Goal: Obtain resource: Download file/media

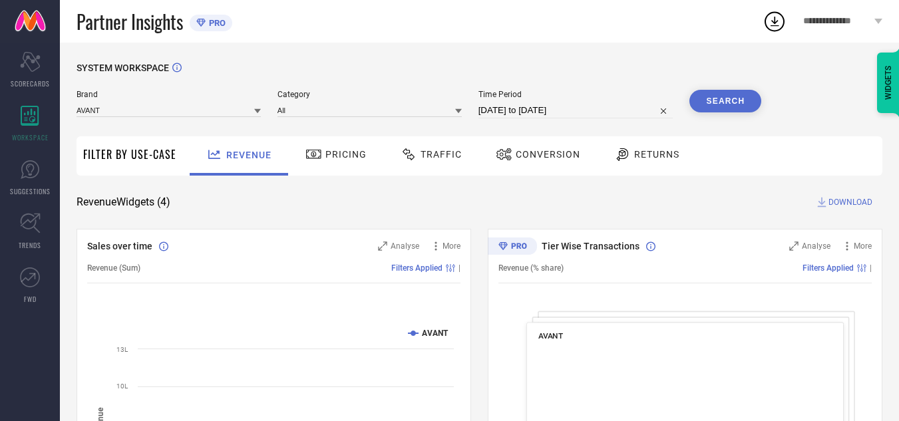
click at [442, 162] on div "Traffic" at bounding box center [431, 154] width 68 height 23
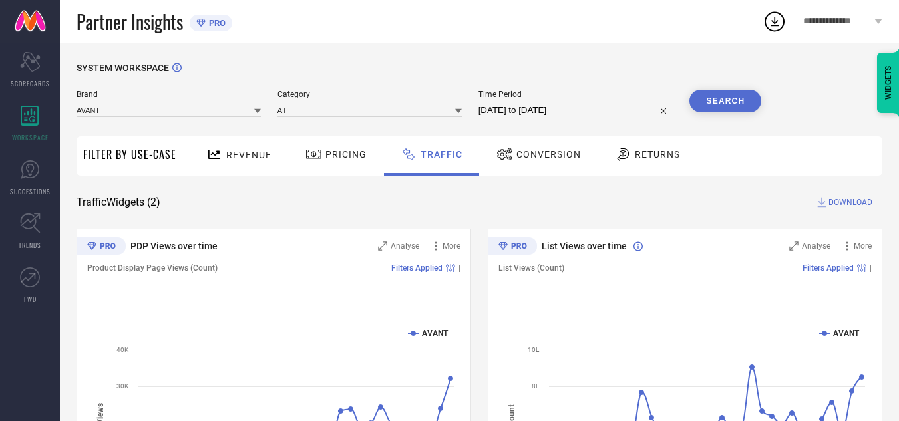
click at [576, 112] on input "[DATE] to [DATE]" at bounding box center [576, 110] width 195 height 16
select select "7"
select select "2025"
select select "8"
select select "2025"
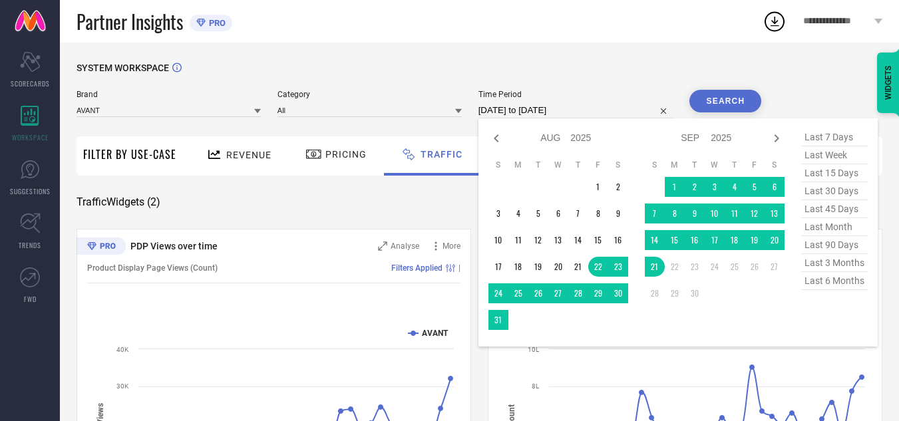
click at [409, 66] on div "SYSTEM WORKSPACE" at bounding box center [480, 76] width 806 height 27
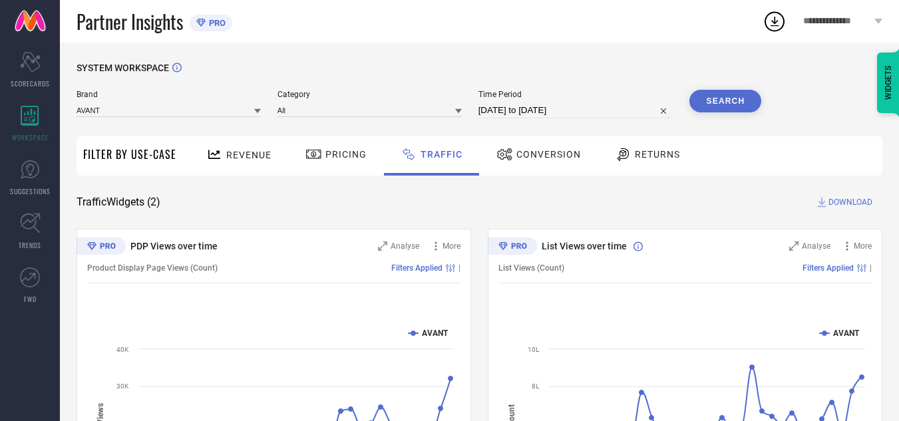
click at [582, 115] on input "[DATE] to [DATE]" at bounding box center [576, 110] width 195 height 16
select select "7"
select select "2025"
select select "8"
select select "2025"
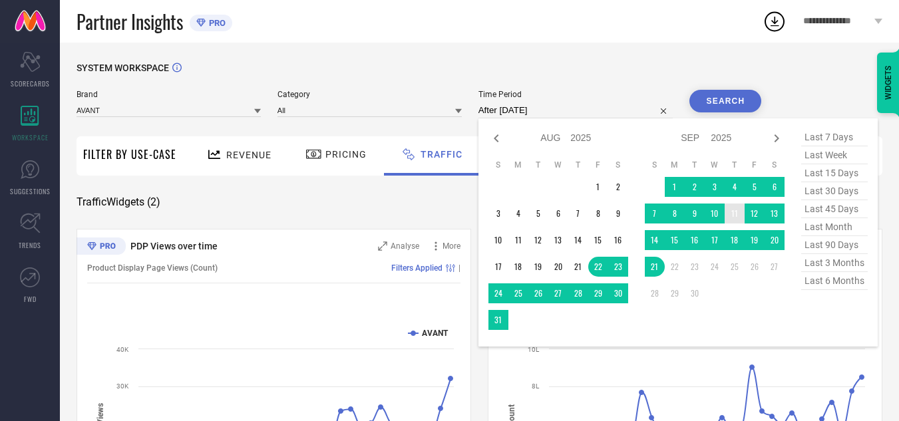
click at [739, 215] on td "11" at bounding box center [735, 214] width 20 height 20
type input "[DATE] to [DATE]"
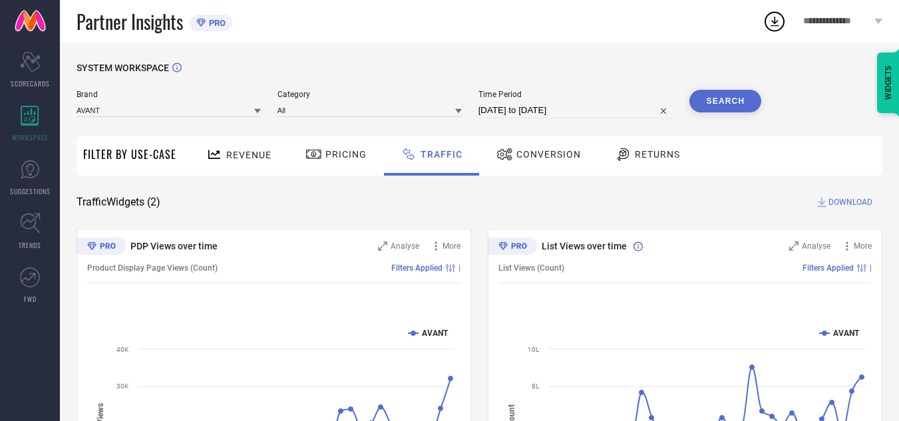
click at [735, 102] on button "Search" at bounding box center [726, 101] width 72 height 23
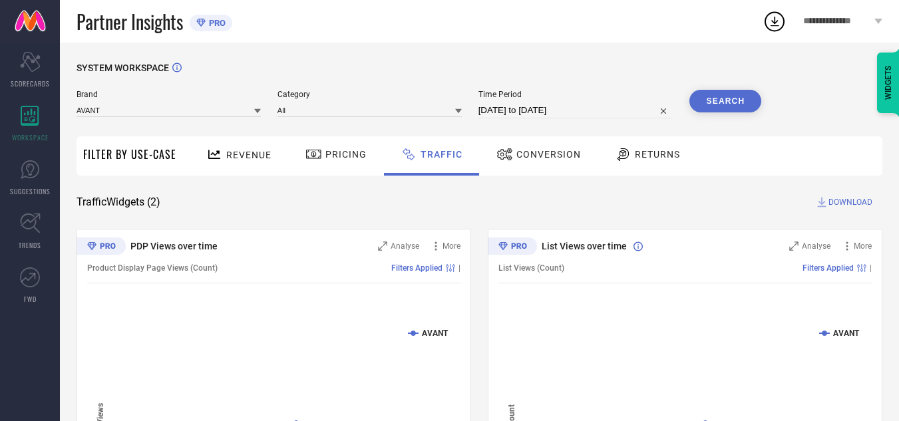
click at [855, 206] on span "DOWNLOAD" at bounding box center [851, 202] width 44 height 13
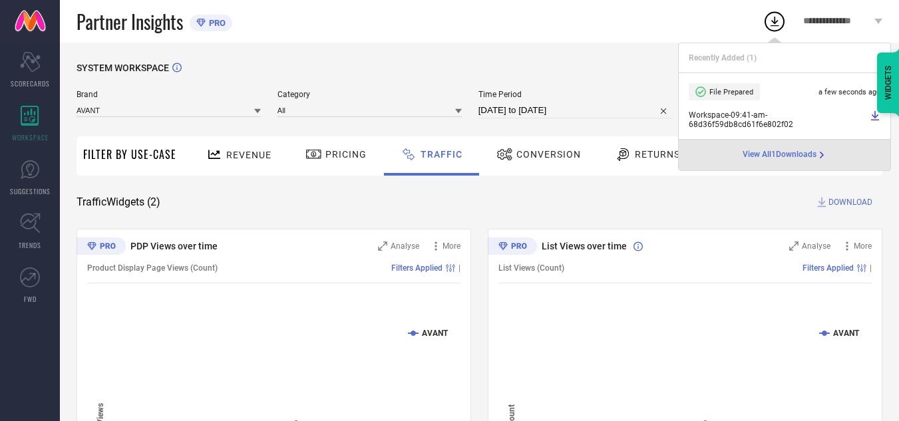
click at [600, 111] on input "[DATE] to [DATE]" at bounding box center [576, 110] width 195 height 16
select select "8"
select select "2025"
select select "9"
select select "2025"
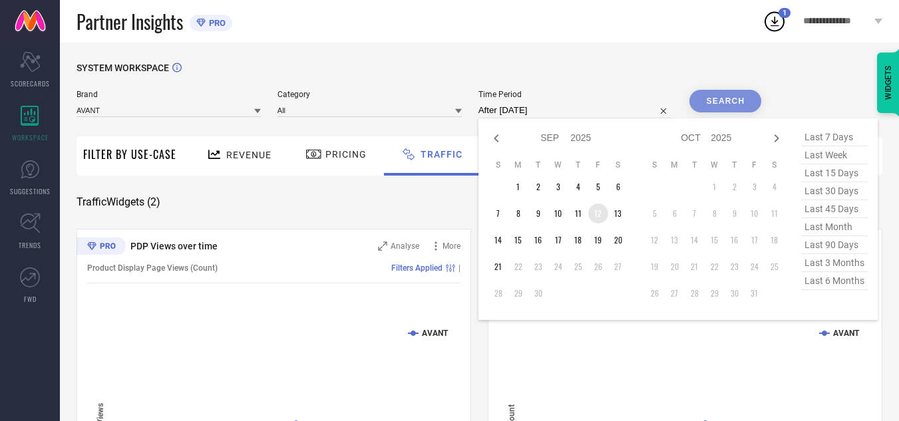
click at [597, 212] on td "12" at bounding box center [598, 214] width 20 height 20
type input "[DATE] to [DATE]"
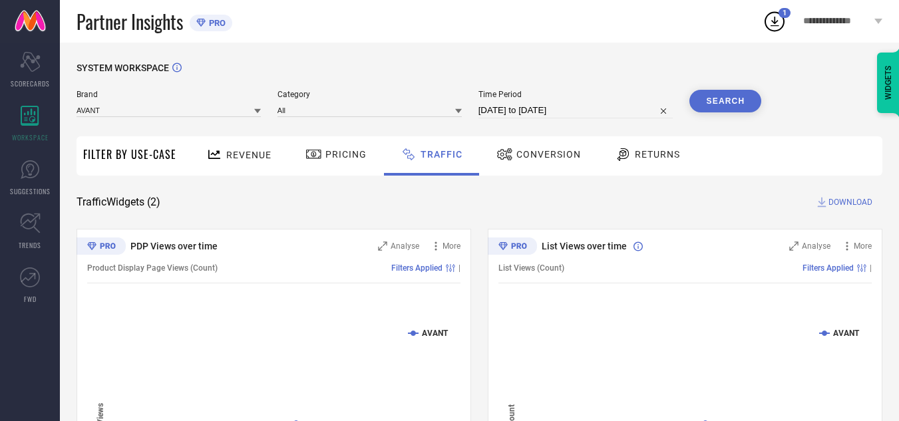
click at [732, 94] on button "Search" at bounding box center [726, 101] width 72 height 23
click at [753, 108] on button "Search" at bounding box center [726, 101] width 72 height 23
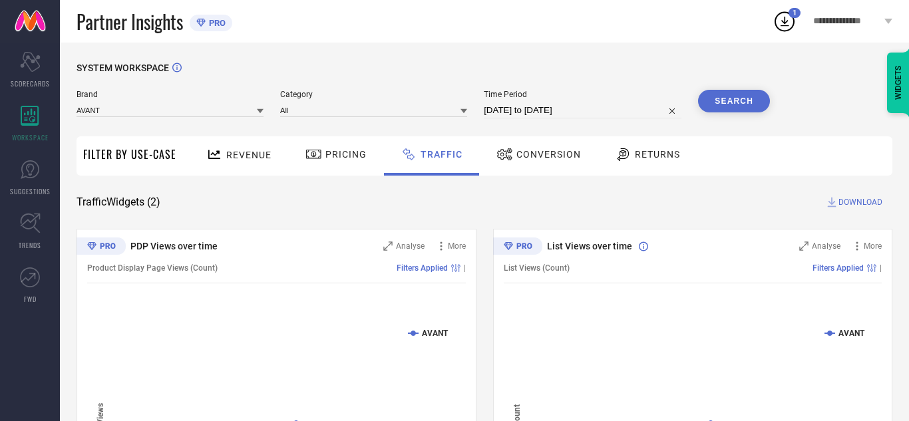
click at [753, 108] on button "Search" at bounding box center [734, 101] width 72 height 23
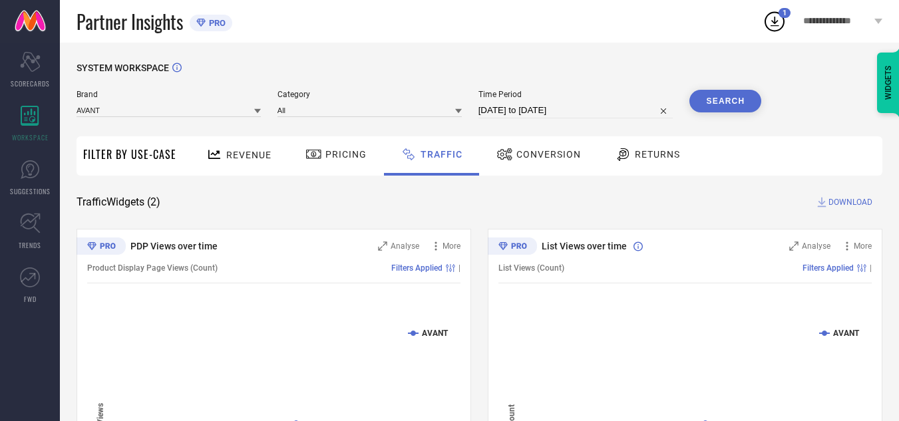
click at [855, 205] on span "DOWNLOAD" at bounding box center [851, 202] width 44 height 13
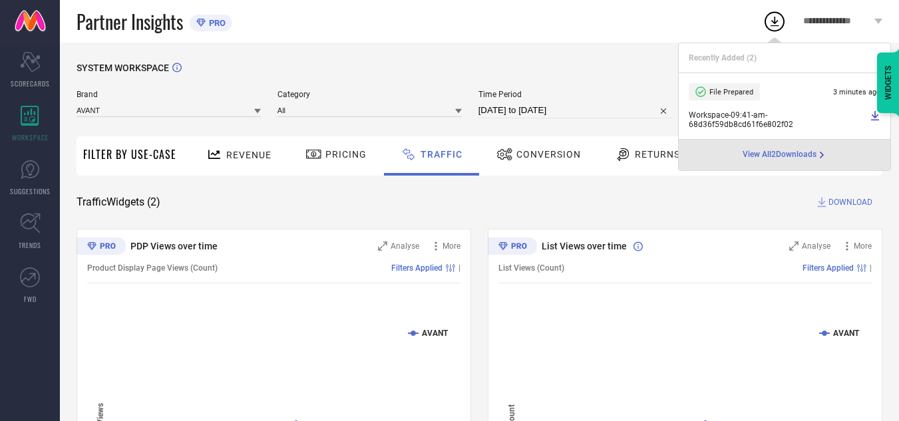
click at [568, 25] on div "Partner Insights PRO" at bounding box center [420, 21] width 686 height 43
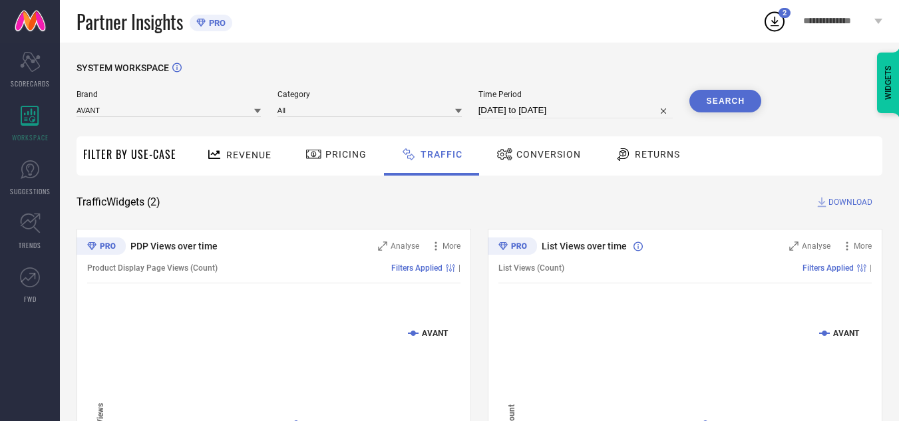
click at [487, 57] on div "SYSTEM WORKSPACE Brand AVANT Category All Time Period [DATE] to [DATE] Search F…" at bounding box center [479, 312] width 839 height 539
click at [598, 97] on span "Time Period" at bounding box center [576, 94] width 195 height 9
select select "8"
select select "2025"
select select "9"
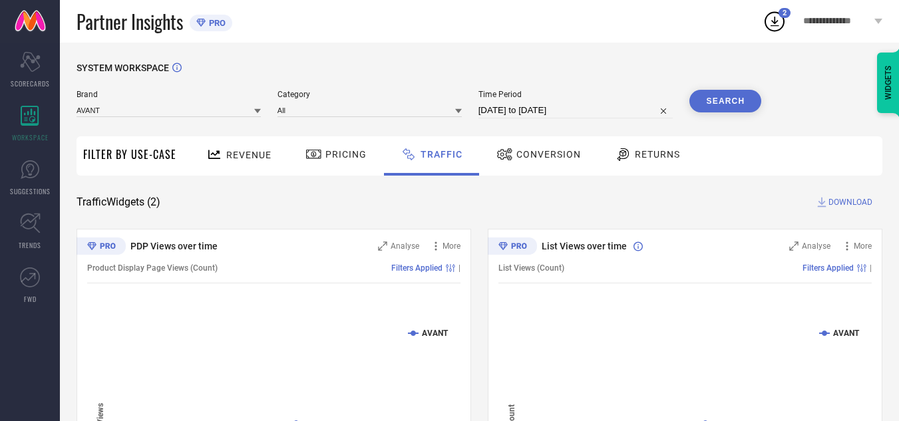
select select "2025"
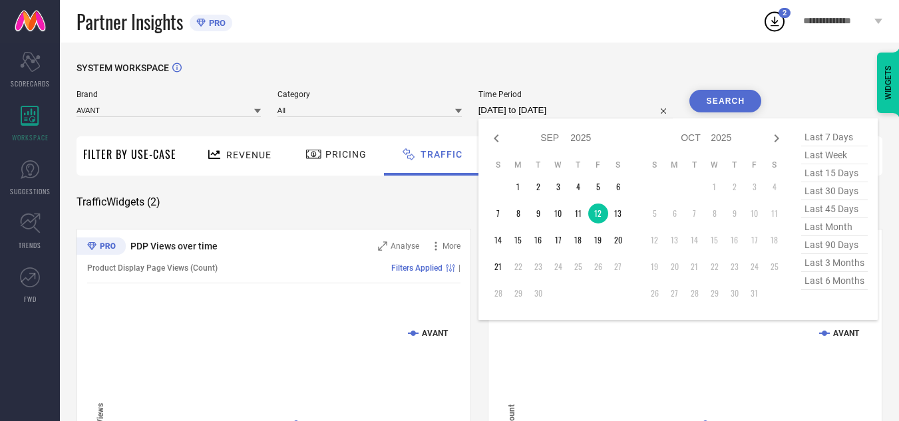
click at [600, 105] on input "[DATE] to [DATE]" at bounding box center [576, 110] width 195 height 16
click at [580, 210] on td "11" at bounding box center [578, 214] width 20 height 20
type input "[DATE] to [DATE]"
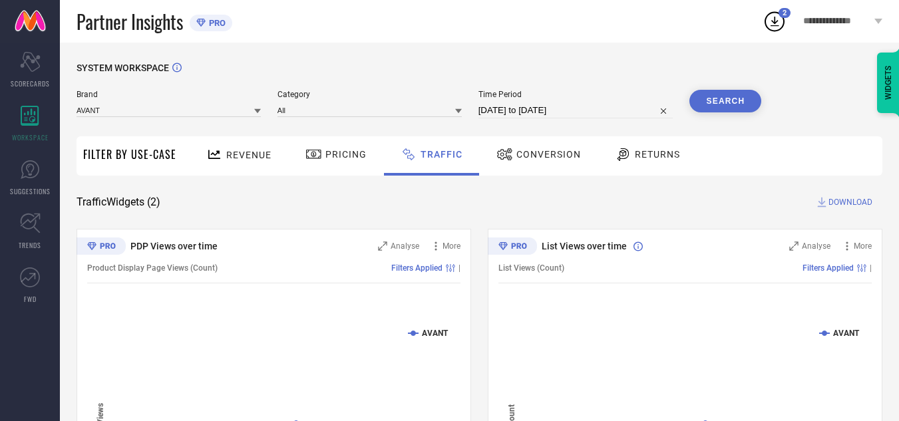
click at [711, 115] on div "Search" at bounding box center [726, 104] width 72 height 29
click at [713, 105] on button "Search" at bounding box center [726, 101] width 72 height 23
click at [732, 106] on button "Search" at bounding box center [726, 101] width 72 height 23
click at [838, 204] on span "DOWNLOAD" at bounding box center [851, 202] width 44 height 13
click at [595, 110] on input "[DATE] to [DATE]" at bounding box center [576, 110] width 195 height 16
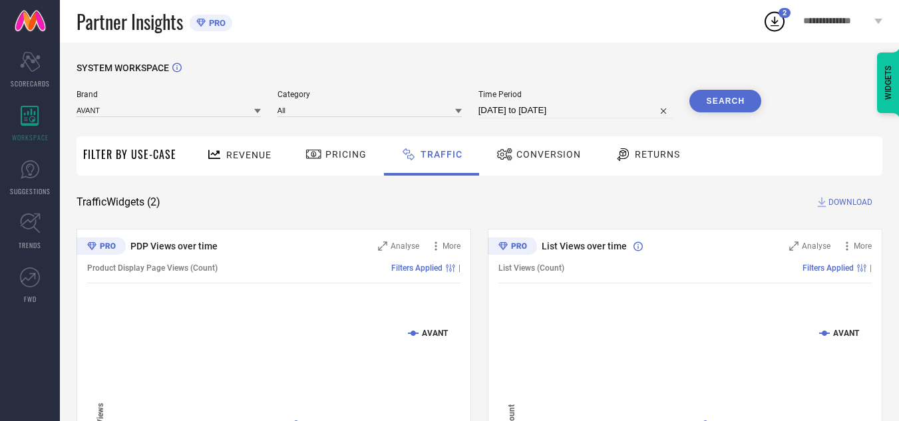
select select "8"
select select "2025"
select select "9"
select select "2025"
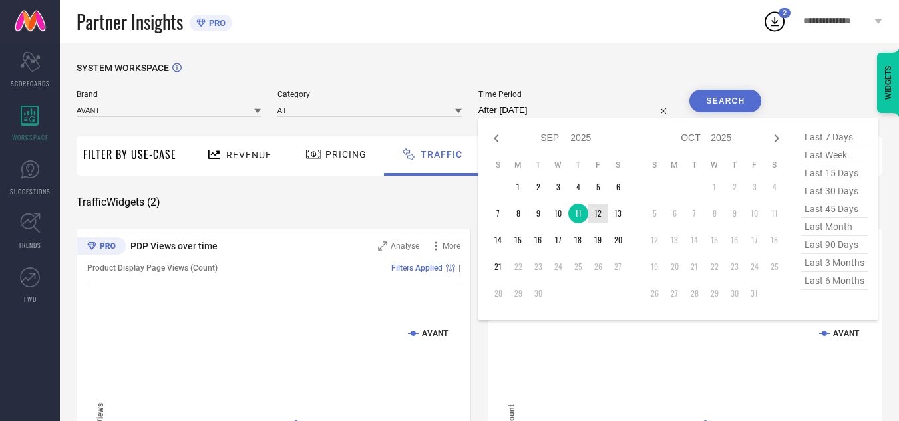
click at [600, 218] on td "12" at bounding box center [598, 214] width 20 height 20
type input "[DATE] to [DATE]"
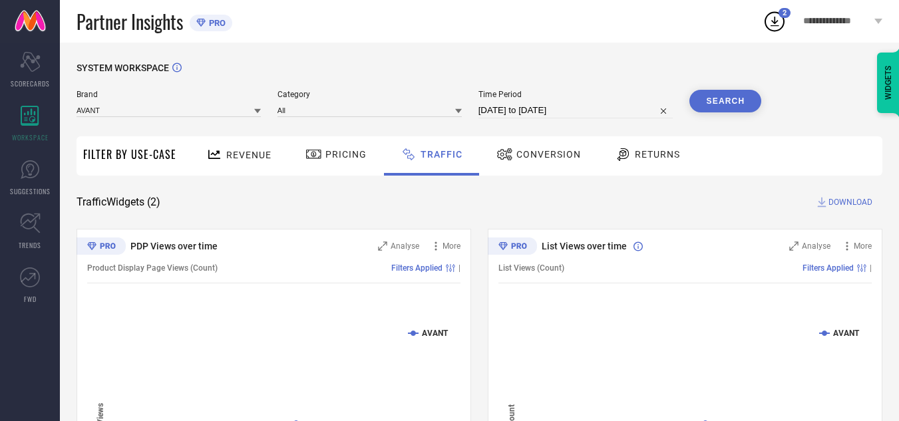
click at [731, 110] on button "Search" at bounding box center [726, 101] width 72 height 23
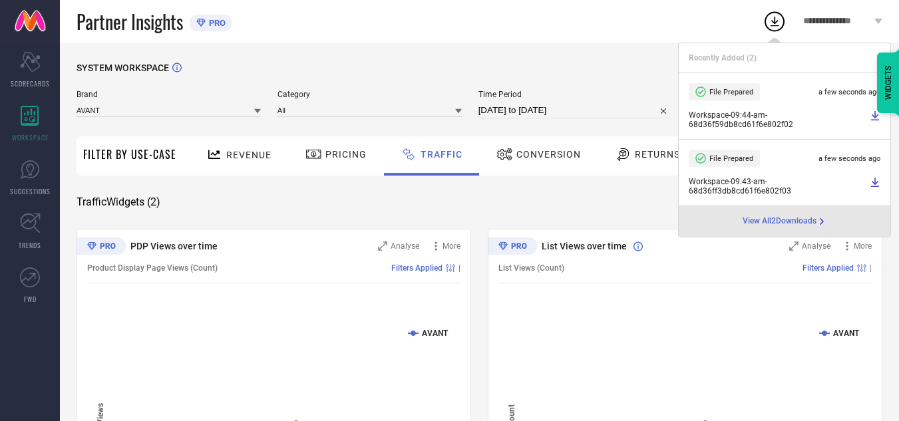
click at [641, 86] on div "SYSTEM WORKSPACE" at bounding box center [480, 76] width 806 height 27
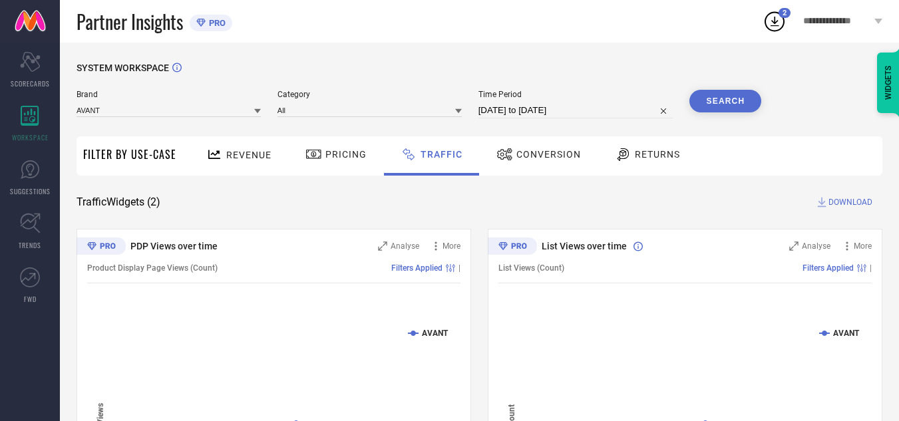
click at [563, 100] on div "Time Period [DATE] to [DATE]" at bounding box center [576, 104] width 195 height 29
click at [581, 114] on input "[DATE] to [DATE]" at bounding box center [576, 110] width 195 height 16
select select "8"
select select "2025"
select select "9"
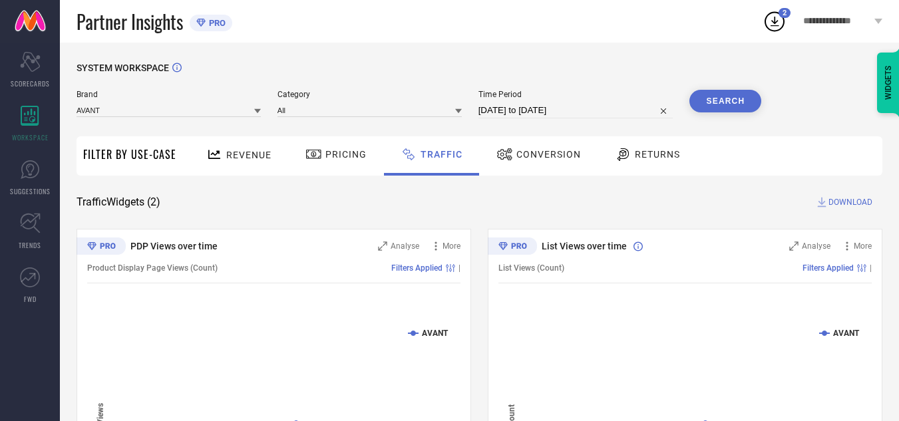
select select "2025"
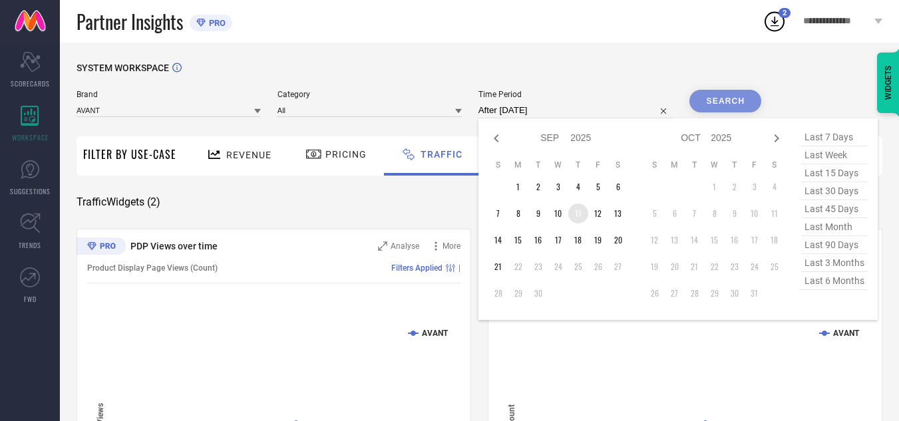
click at [578, 212] on td "11" at bounding box center [578, 214] width 20 height 20
type input "[DATE] to [DATE]"
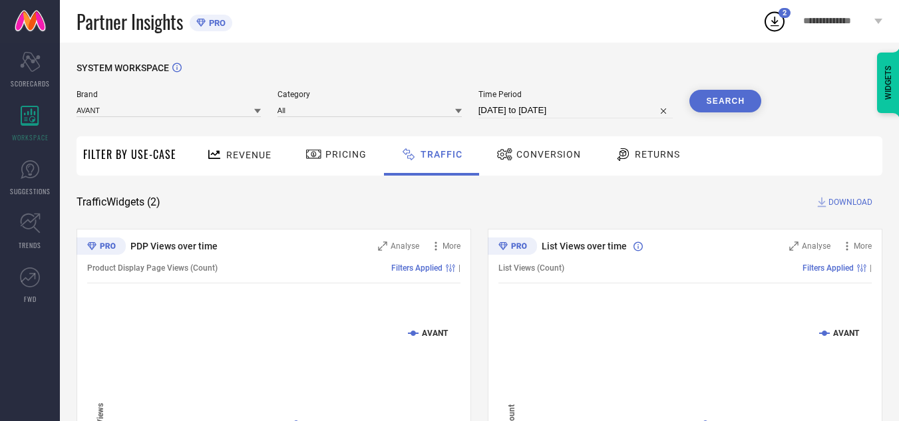
click at [723, 98] on button "Search" at bounding box center [726, 101] width 72 height 23
click at [843, 201] on span "DOWNLOAD" at bounding box center [851, 202] width 44 height 13
click at [588, 108] on input "[DATE] to [DATE]" at bounding box center [576, 110] width 195 height 16
select select "8"
select select "2025"
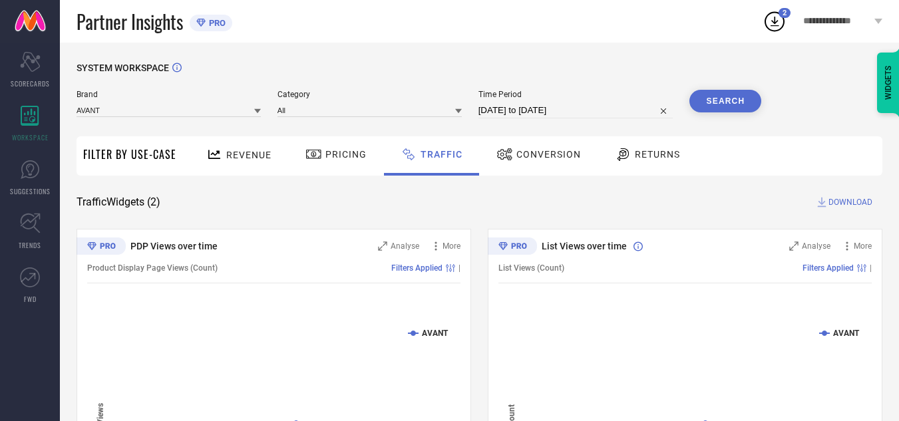
select select "9"
select select "2025"
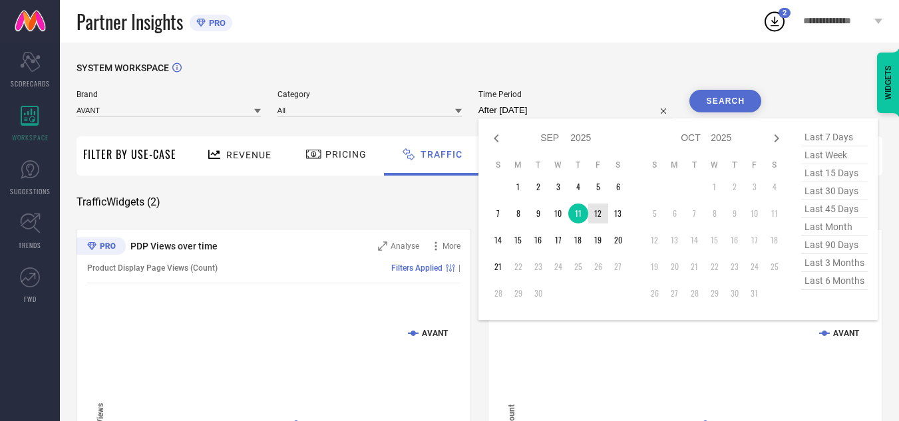
click at [603, 214] on td "12" at bounding box center [598, 214] width 20 height 20
type input "[DATE] to [DATE]"
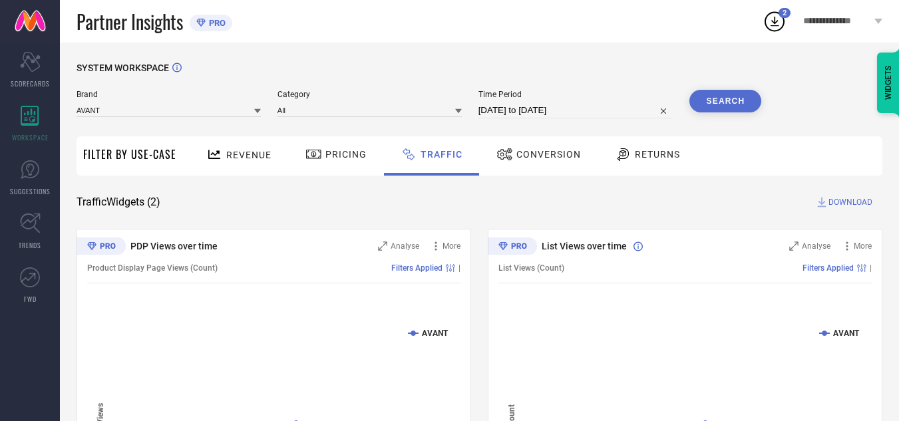
click at [737, 95] on button "Search" at bounding box center [726, 101] width 72 height 23
click at [599, 59] on div "SYSTEM WORKSPACE Brand AVANT Category All Time Period [DATE] to [DATE] Search F…" at bounding box center [479, 312] width 839 height 539
click at [840, 205] on span "DOWNLOAD" at bounding box center [851, 202] width 44 height 13
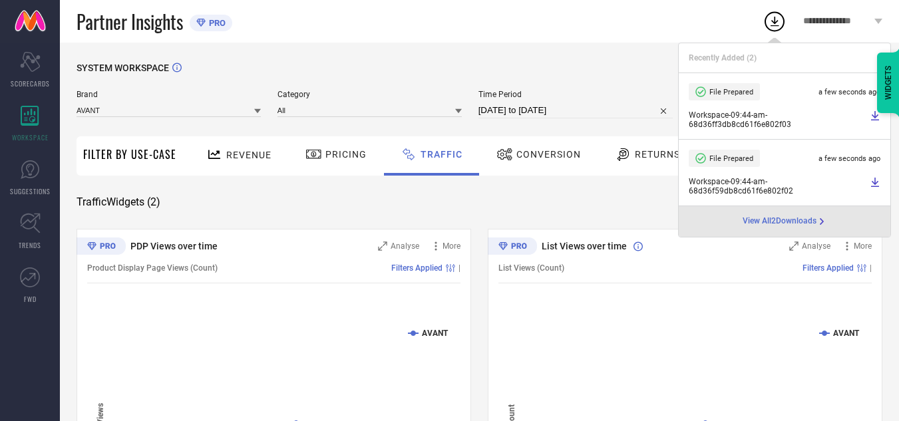
click at [602, 112] on input "[DATE] to [DATE]" at bounding box center [576, 110] width 195 height 16
select select "8"
select select "2025"
select select "9"
select select "2025"
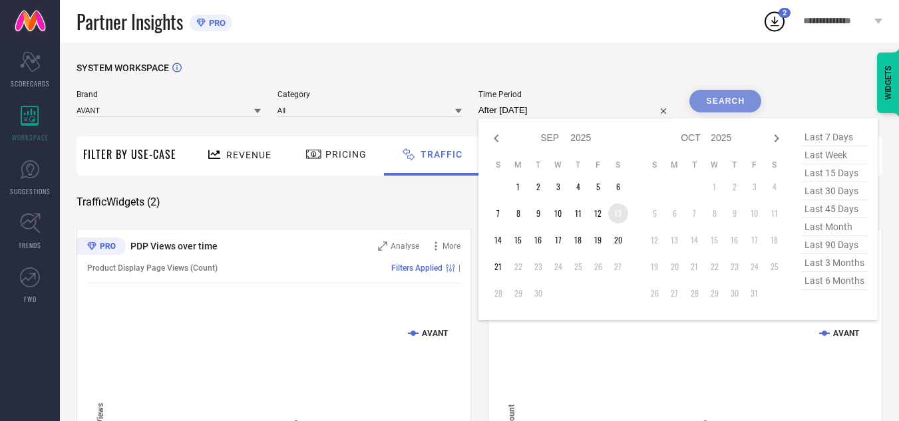
click at [624, 212] on td "13" at bounding box center [618, 214] width 20 height 20
type input "[DATE] to [DATE]"
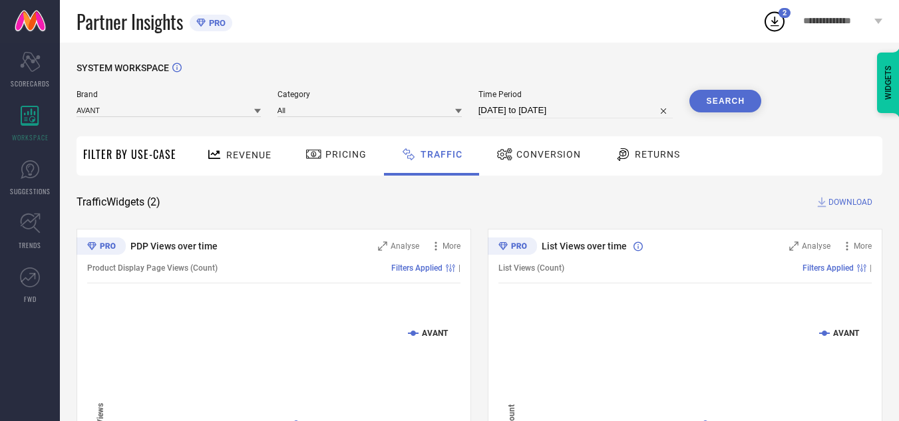
click at [743, 96] on button "Search" at bounding box center [726, 101] width 72 height 23
click at [844, 204] on span "DOWNLOAD" at bounding box center [851, 202] width 44 height 13
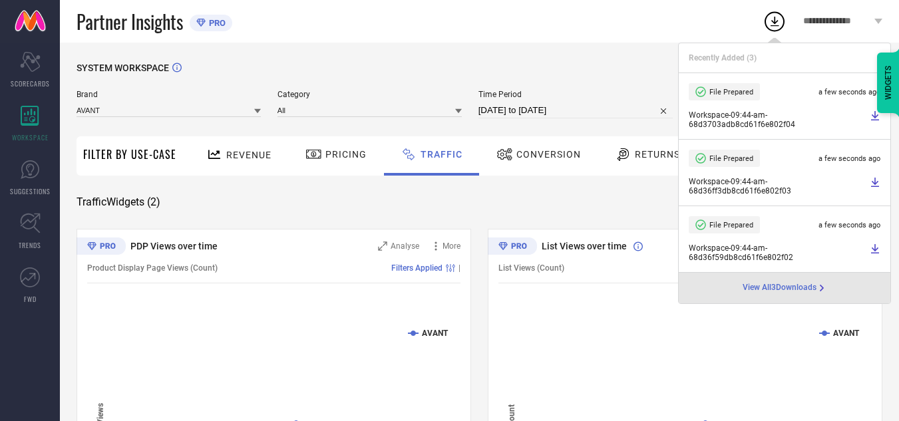
drag, startPoint x: 590, startPoint y: 110, endPoint x: 590, endPoint y: 118, distance: 8.0
click at [590, 110] on input "[DATE] to [DATE]" at bounding box center [576, 110] width 195 height 16
select select "8"
select select "2025"
select select "9"
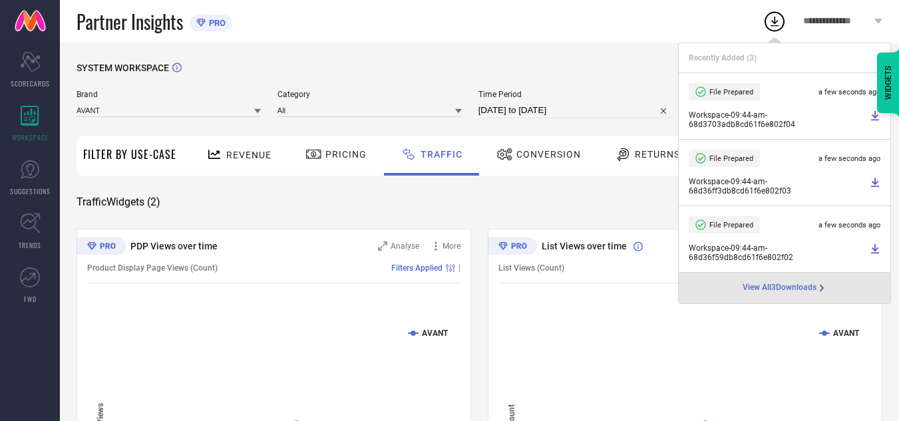
select select "2025"
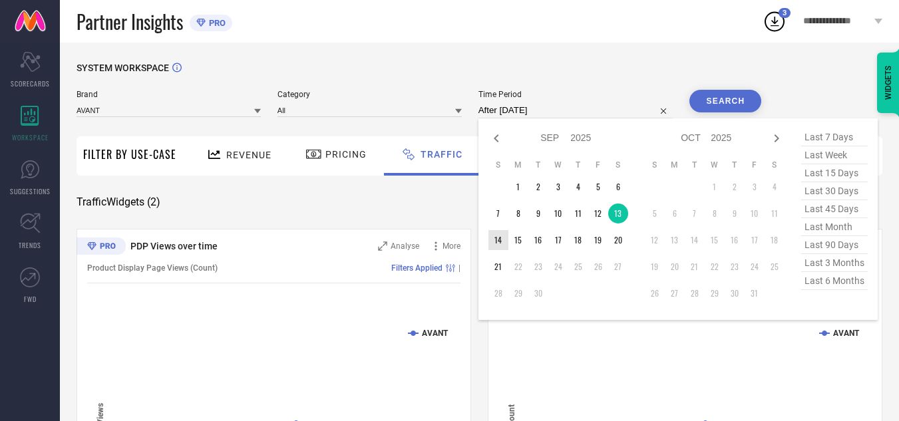
click at [502, 240] on td "14" at bounding box center [499, 240] width 20 height 20
type input "[DATE] to [DATE]"
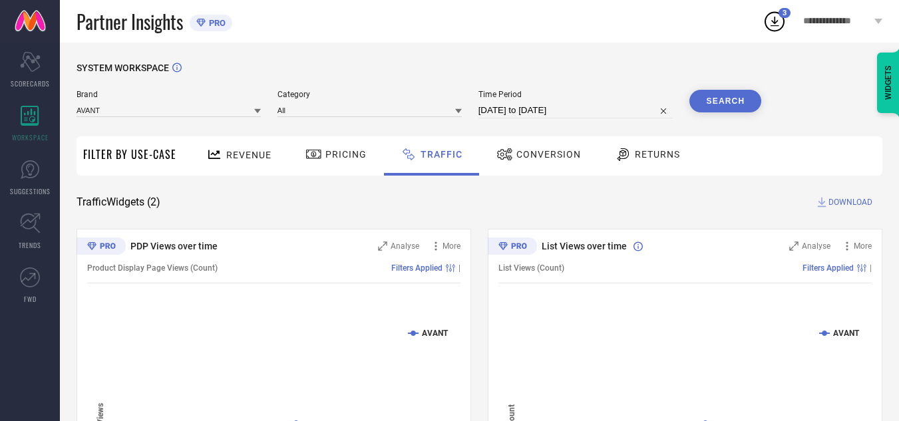
click at [702, 108] on button "Search" at bounding box center [726, 101] width 72 height 23
click at [845, 202] on span "DOWNLOAD" at bounding box center [851, 202] width 44 height 13
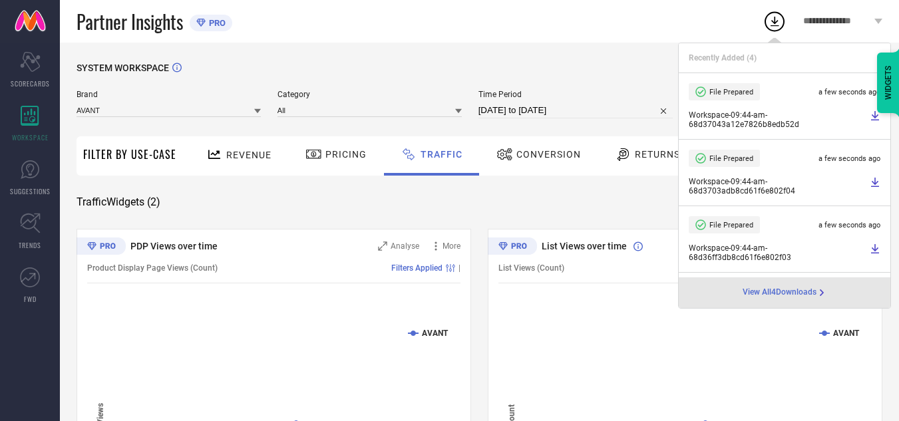
click at [616, 114] on input "[DATE] to [DATE]" at bounding box center [576, 110] width 195 height 16
select select "8"
select select "2025"
select select "9"
select select "2025"
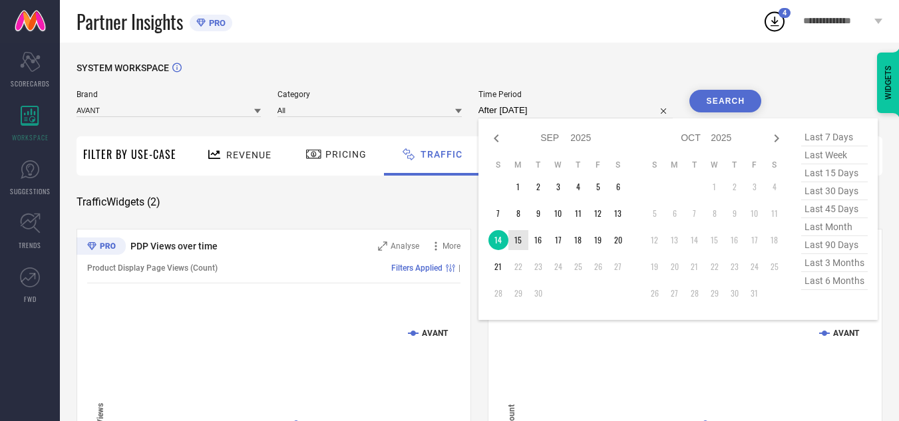
click at [520, 240] on td "15" at bounding box center [518, 240] width 20 height 20
type input "[DATE] to [DATE]"
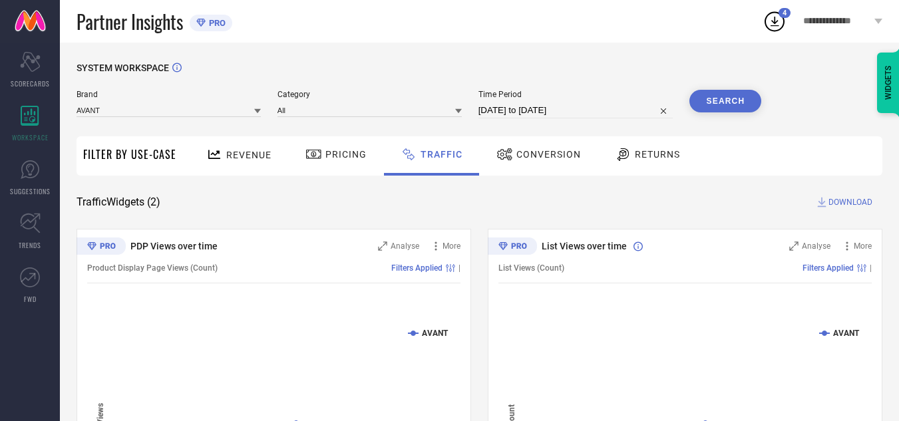
click at [699, 108] on button "Search" at bounding box center [726, 101] width 72 height 23
click at [841, 206] on span "DOWNLOAD" at bounding box center [851, 202] width 44 height 13
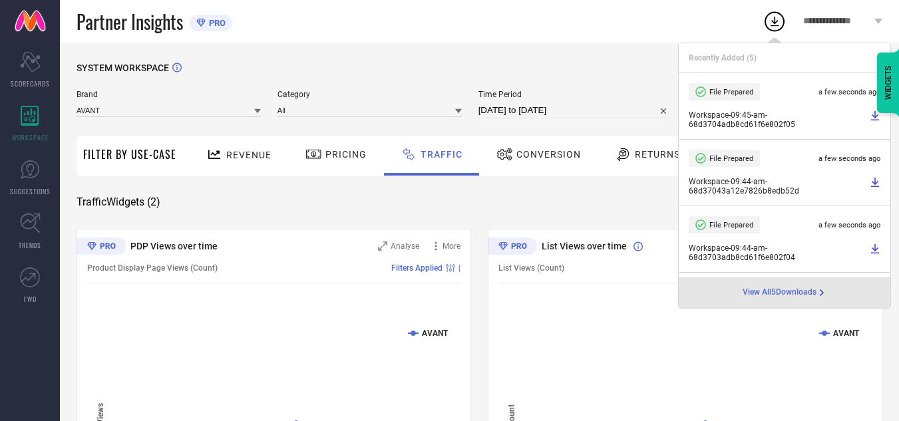
click at [590, 112] on input "[DATE] to [DATE]" at bounding box center [576, 110] width 195 height 16
select select "8"
select select "2025"
select select "9"
select select "2025"
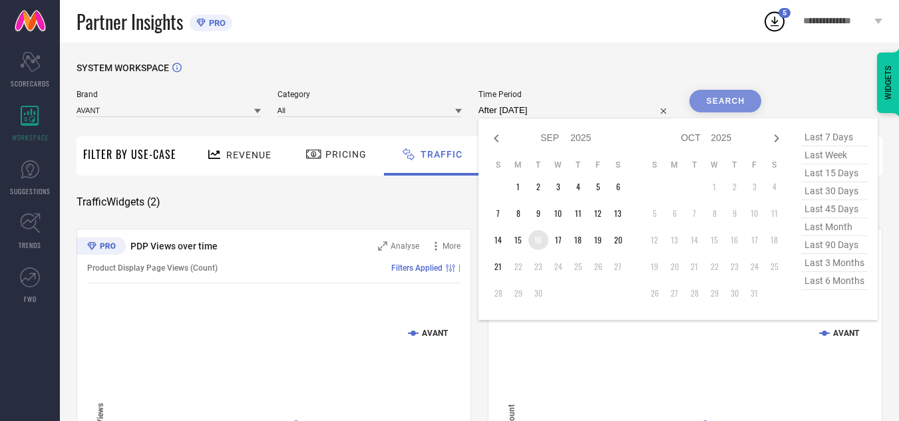
click at [537, 244] on td "16" at bounding box center [538, 240] width 20 height 20
type input "[DATE] to [DATE]"
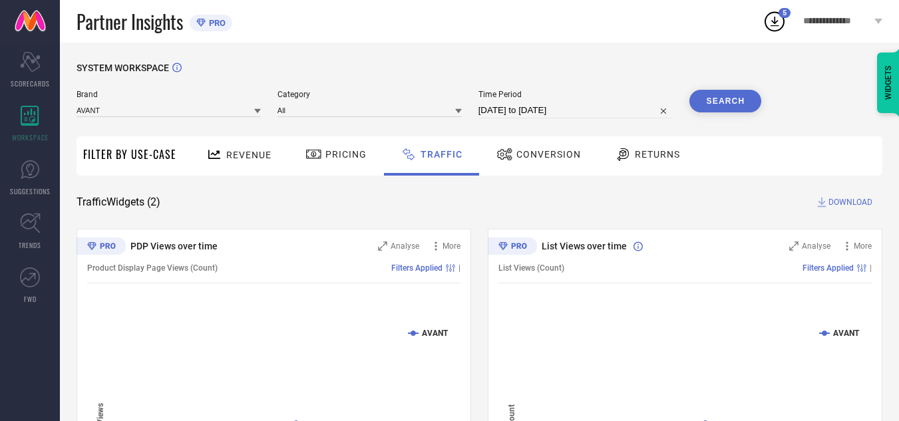
click at [735, 102] on button "Search" at bounding box center [726, 101] width 72 height 23
click at [850, 206] on span "DOWNLOAD" at bounding box center [851, 202] width 44 height 13
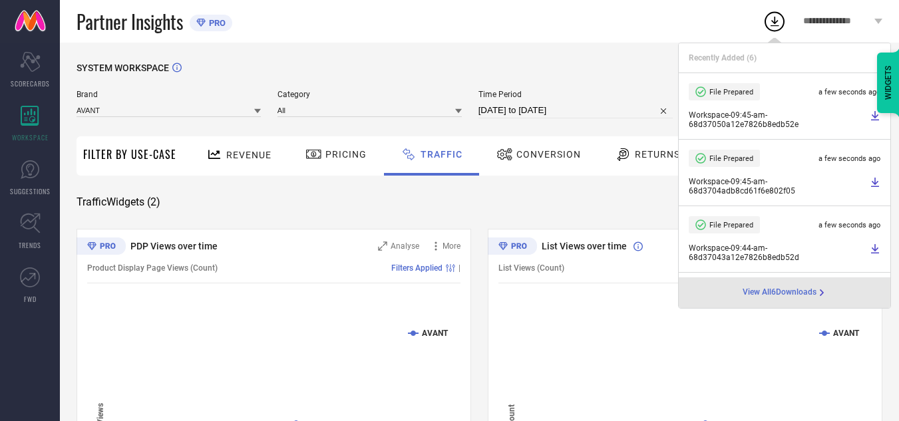
select select "8"
select select "2025"
select select "9"
select select "2025"
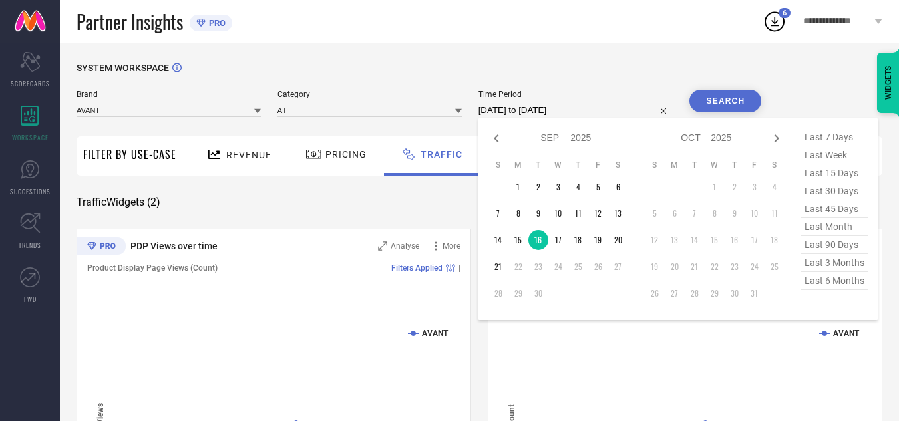
click at [605, 114] on input "[DATE] to [DATE]" at bounding box center [576, 110] width 195 height 16
click at [562, 240] on td "17" at bounding box center [558, 240] width 20 height 20
type input "[DATE] to [DATE]"
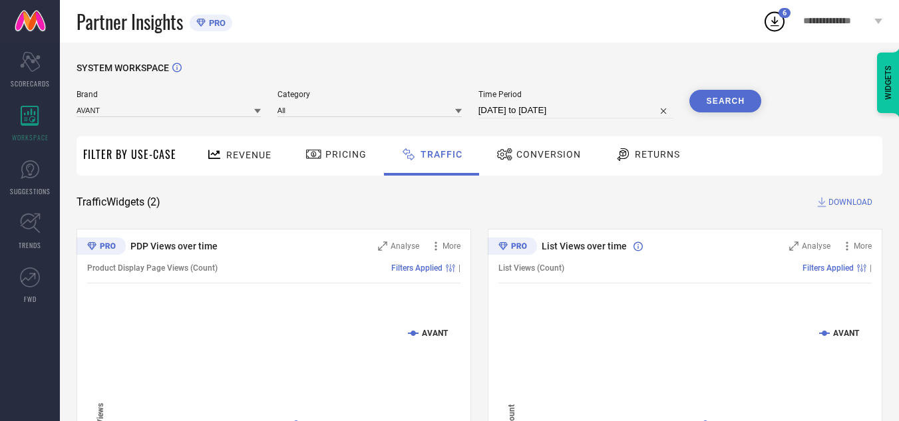
click at [714, 100] on button "Search" at bounding box center [726, 101] width 72 height 23
click at [845, 206] on span "DOWNLOAD" at bounding box center [851, 202] width 44 height 13
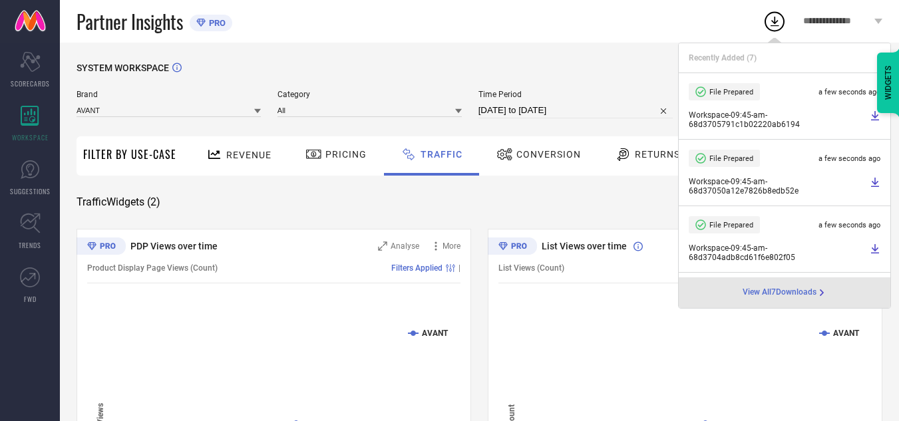
select select "8"
select select "2025"
select select "9"
select select "2025"
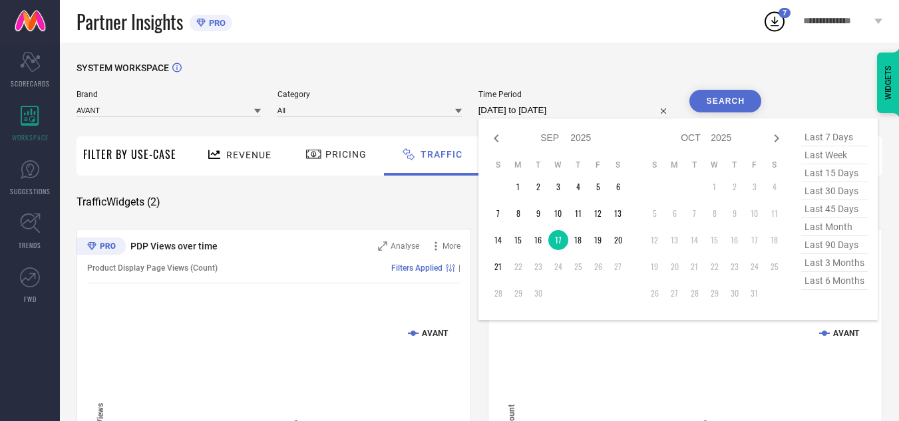
click at [618, 114] on input "[DATE] to [DATE]" at bounding box center [576, 110] width 195 height 16
click at [583, 240] on td "18" at bounding box center [578, 240] width 20 height 20
type input "[DATE] to [DATE]"
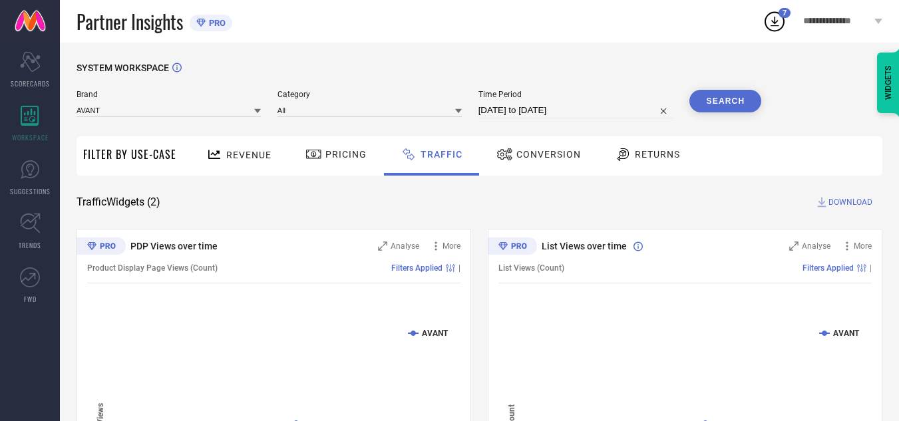
click at [721, 108] on button "Search" at bounding box center [726, 101] width 72 height 23
click at [837, 201] on span "DOWNLOAD" at bounding box center [851, 202] width 44 height 13
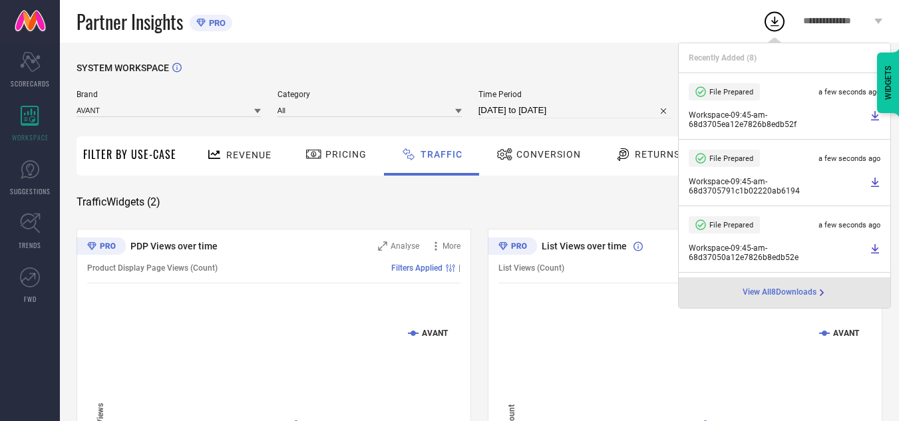
select select "8"
select select "2025"
select select "9"
select select "2025"
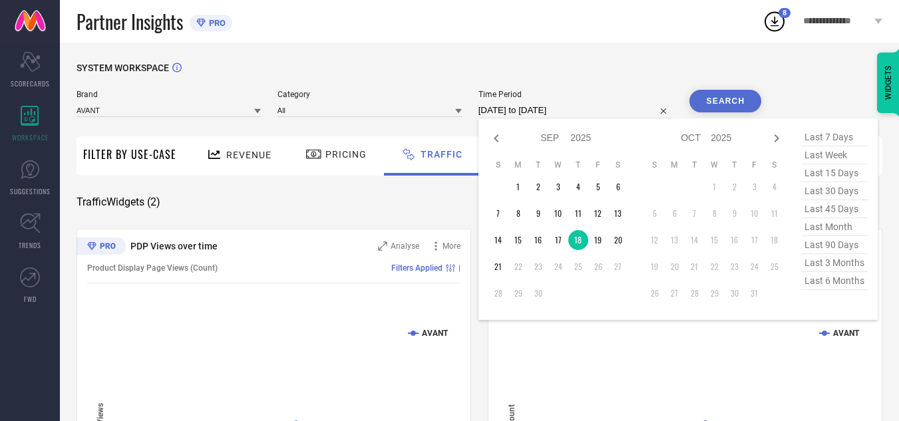
click at [608, 112] on input "[DATE] to [DATE]" at bounding box center [576, 110] width 195 height 16
click at [602, 240] on td "19" at bounding box center [598, 240] width 20 height 20
type input "[DATE] to [DATE]"
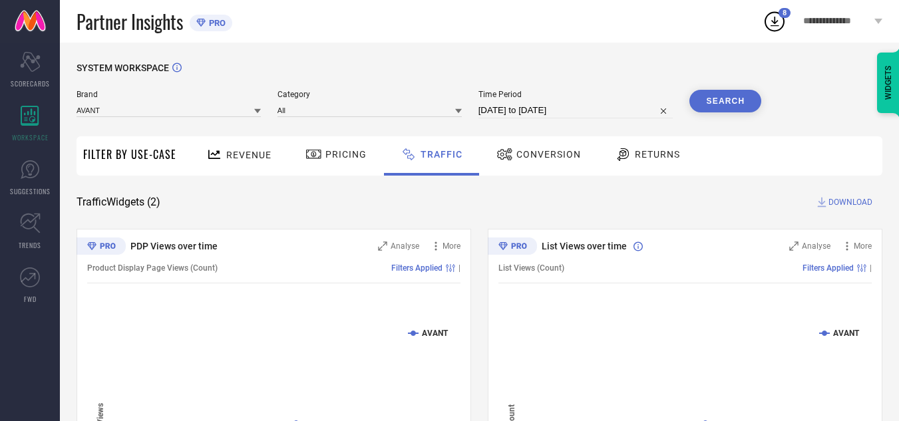
click at [698, 108] on button "Search" at bounding box center [726, 101] width 72 height 23
click at [828, 202] on icon at bounding box center [821, 202] width 13 height 13
click at [834, 202] on span "DOWNLOAD" at bounding box center [851, 202] width 44 height 13
select select "8"
select select "2025"
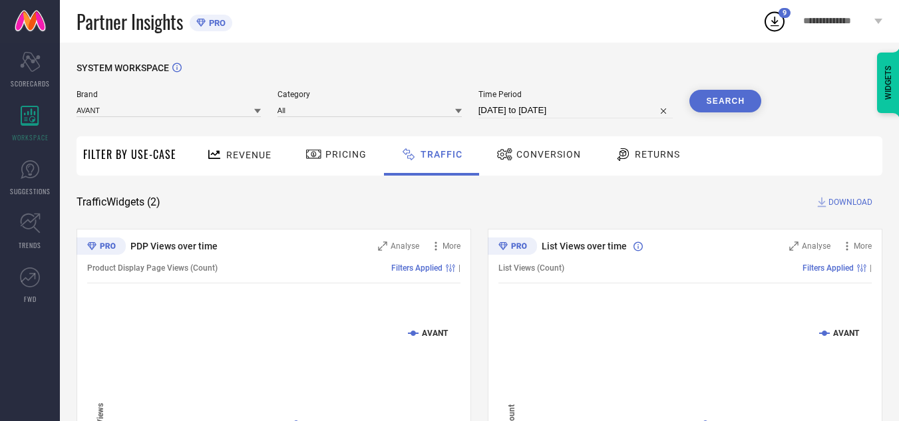
select select "9"
select select "2025"
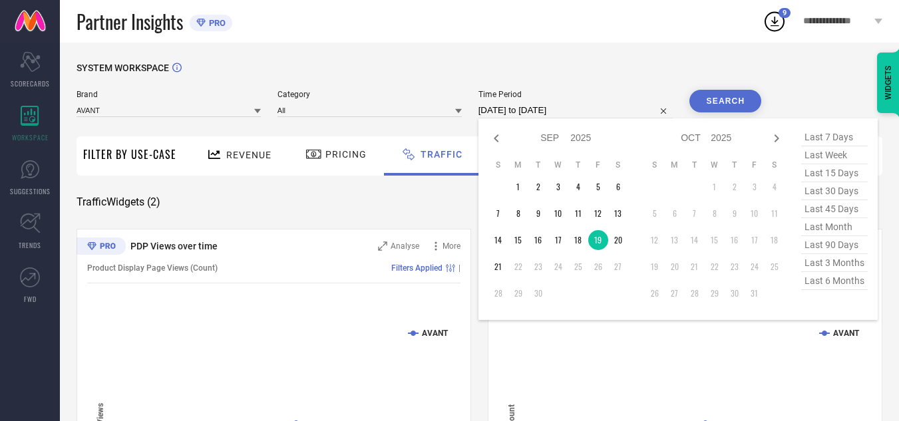
click at [605, 114] on input "[DATE] to [DATE]" at bounding box center [576, 110] width 195 height 16
click at [624, 244] on td "20" at bounding box center [618, 240] width 20 height 20
type input "[DATE] to [DATE]"
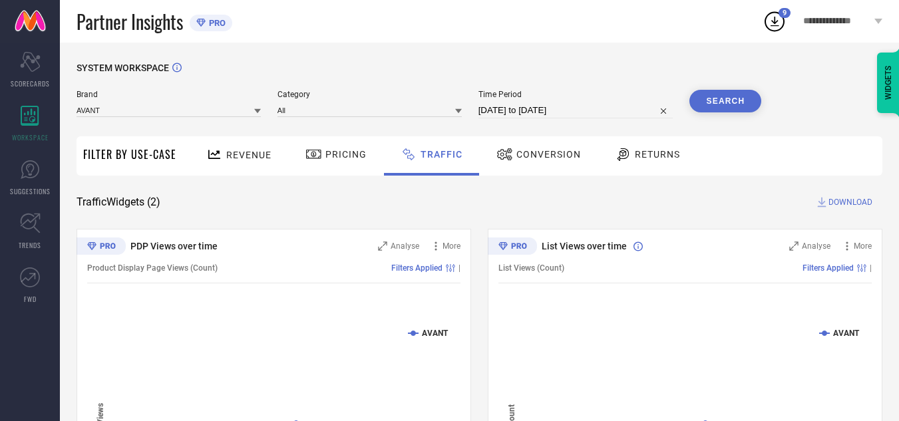
click at [736, 102] on div "**********" at bounding box center [449, 291] width 899 height 582
click at [605, 59] on div "SYSTEM WORKSPACE Brand AVANT Category All Time Period [DATE] to [DATE] Search F…" at bounding box center [479, 312] width 839 height 539
click at [735, 105] on button "Search" at bounding box center [726, 101] width 72 height 23
click at [840, 203] on span "DOWNLOAD" at bounding box center [851, 202] width 44 height 13
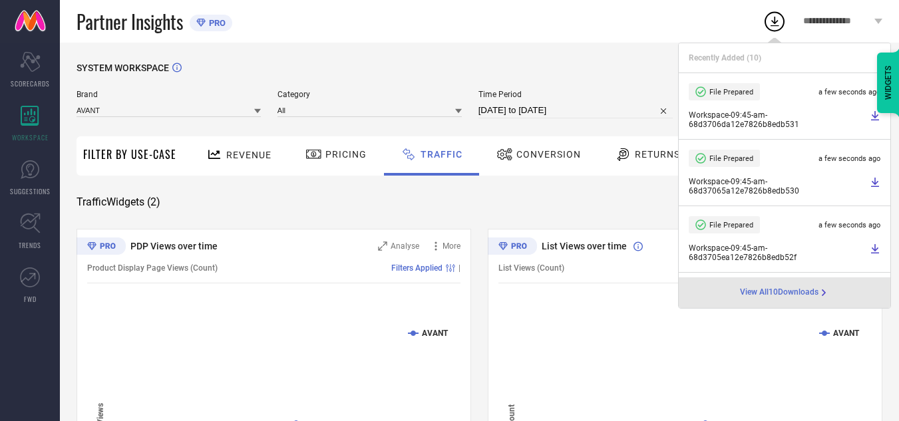
select select "8"
select select "2025"
select select "9"
select select "2025"
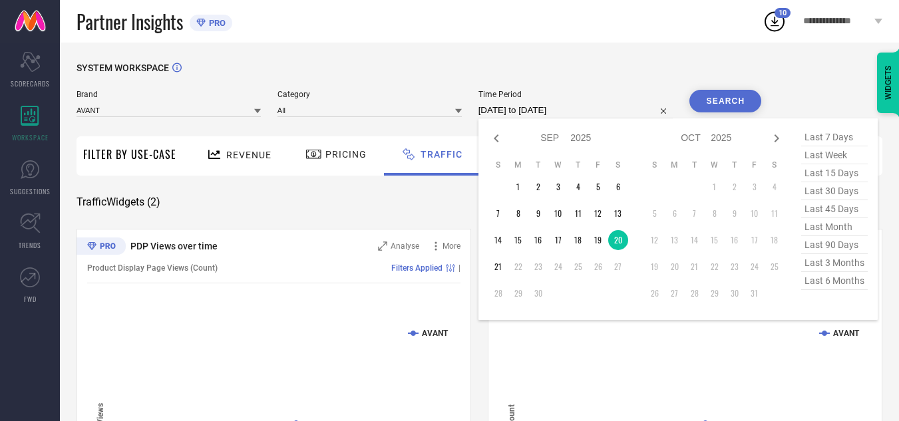
click at [599, 112] on input "[DATE] to [DATE]" at bounding box center [576, 110] width 195 height 16
click at [501, 269] on td "21" at bounding box center [499, 267] width 20 height 20
type input "[DATE] to [DATE]"
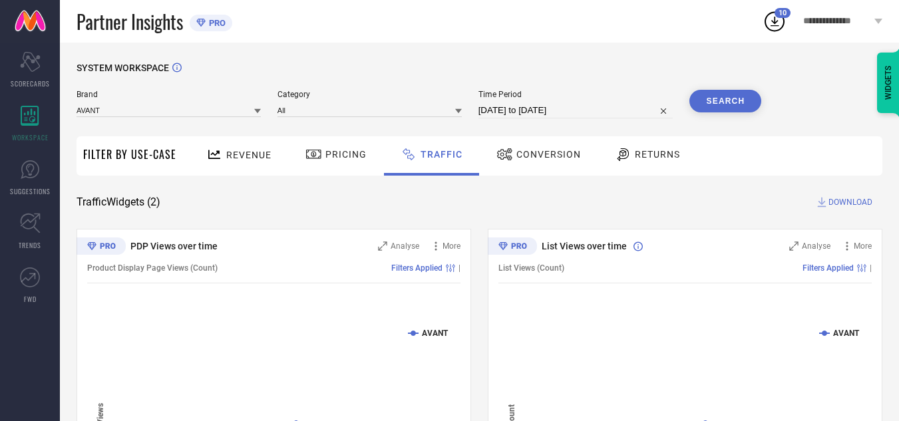
click at [753, 105] on button "Search" at bounding box center [726, 101] width 72 height 23
click at [857, 202] on span "DOWNLOAD" at bounding box center [851, 202] width 44 height 13
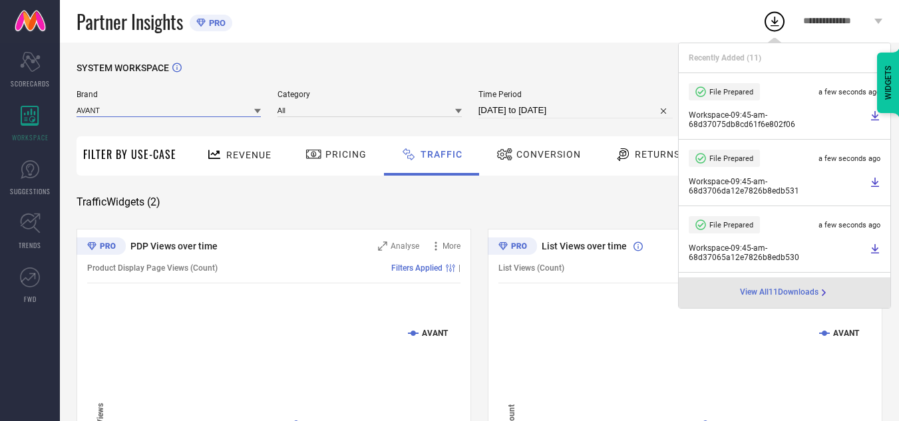
click at [154, 112] on input at bounding box center [169, 110] width 184 height 14
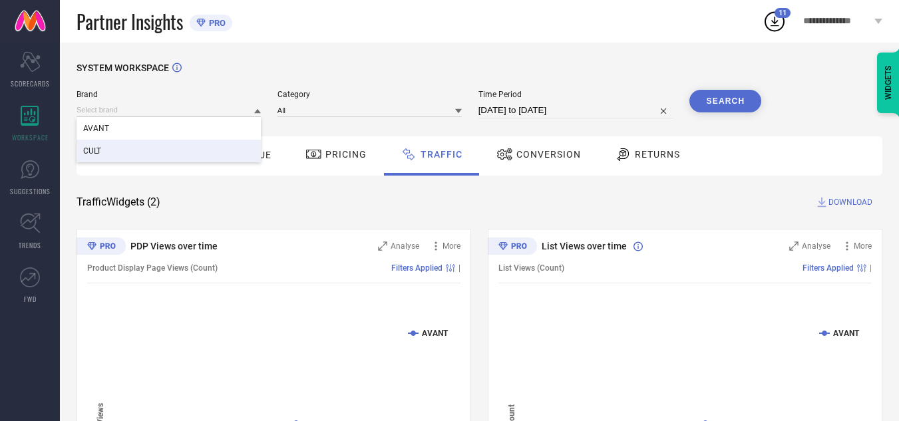
click at [137, 153] on div "CULT" at bounding box center [169, 151] width 184 height 23
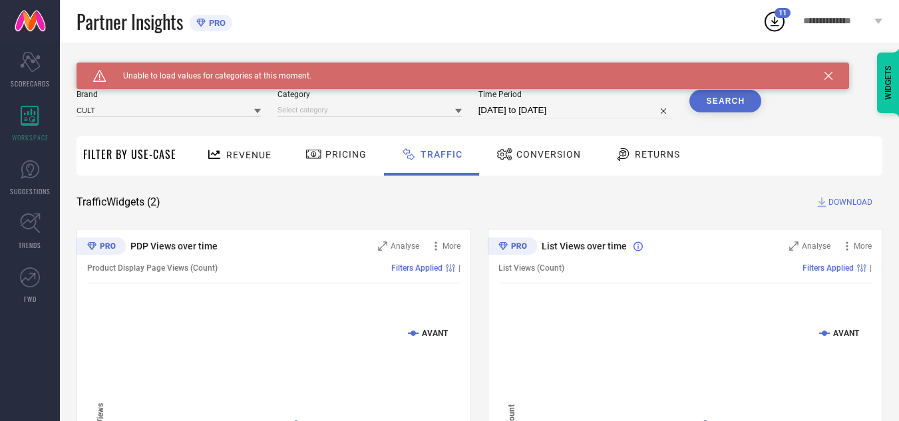
click at [369, 110] on div "Category" at bounding box center [370, 104] width 184 height 29
click at [365, 114] on input at bounding box center [370, 110] width 184 height 14
click at [343, 116] on input at bounding box center [370, 110] width 184 height 14
